Goal: Communication & Community: Answer question/provide support

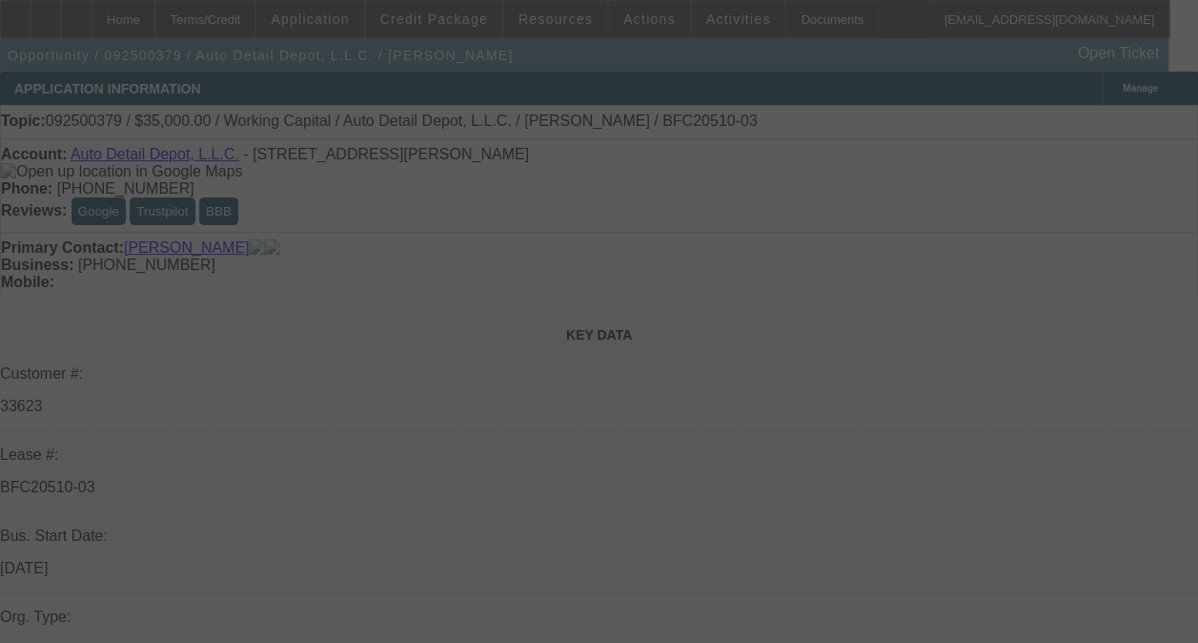
click at [1074, 282] on div at bounding box center [599, 321] width 1198 height 643
click at [1083, 283] on div at bounding box center [599, 321] width 1198 height 643
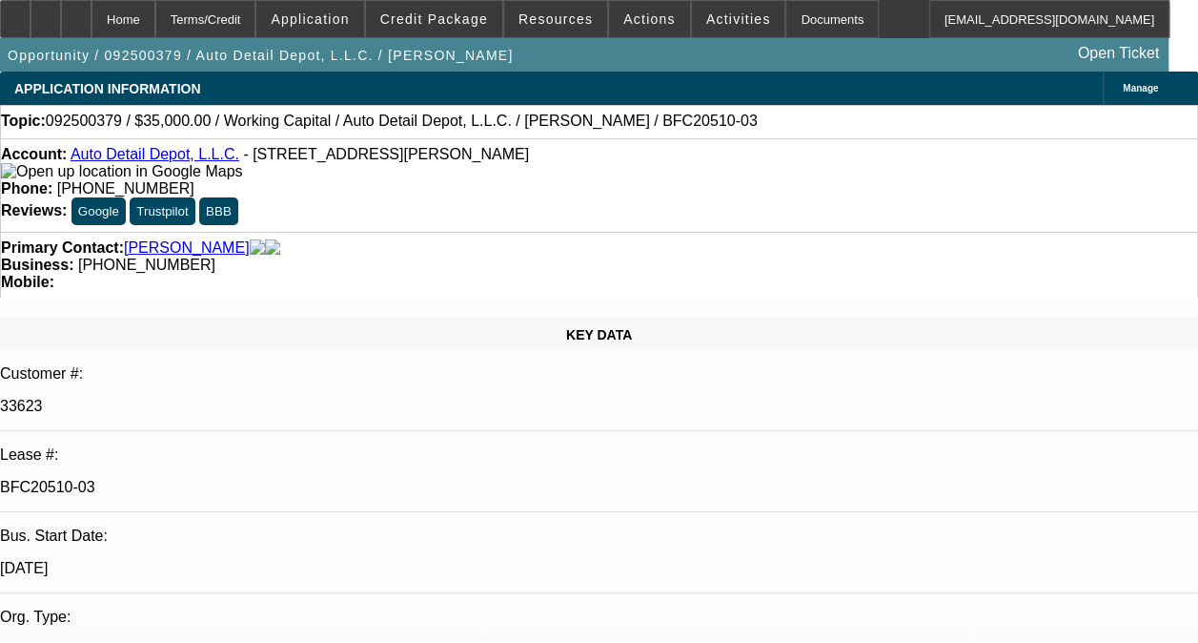
select select "0"
select select "1"
select select "2"
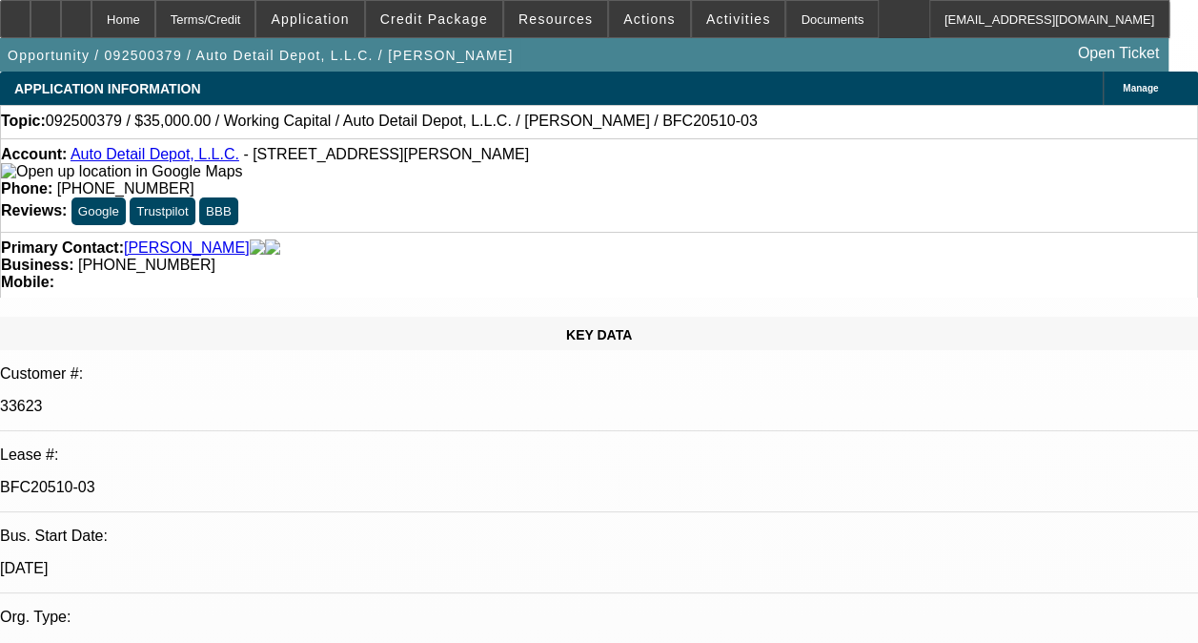
select select "6"
radio input "true"
type textarea "t"
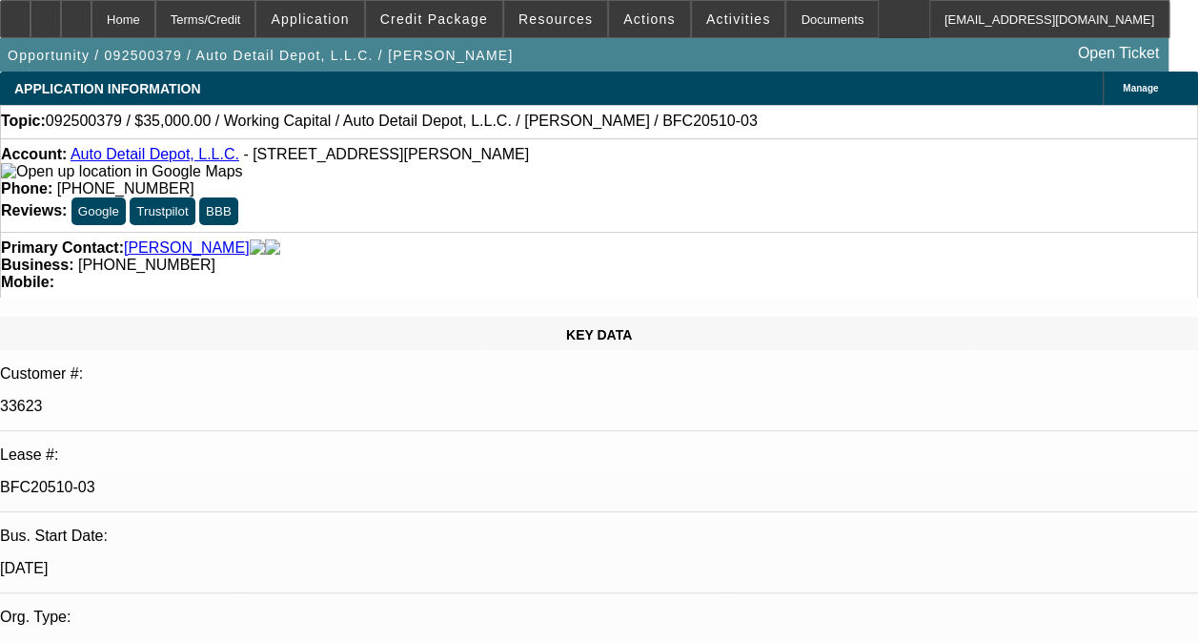
type textarea "THIS IS A SOLD LEASE. I DONT HAVE HISTORY WITH THIS ACCOUNT."
radio input "true"
